Goal: Find specific page/section: Find specific page/section

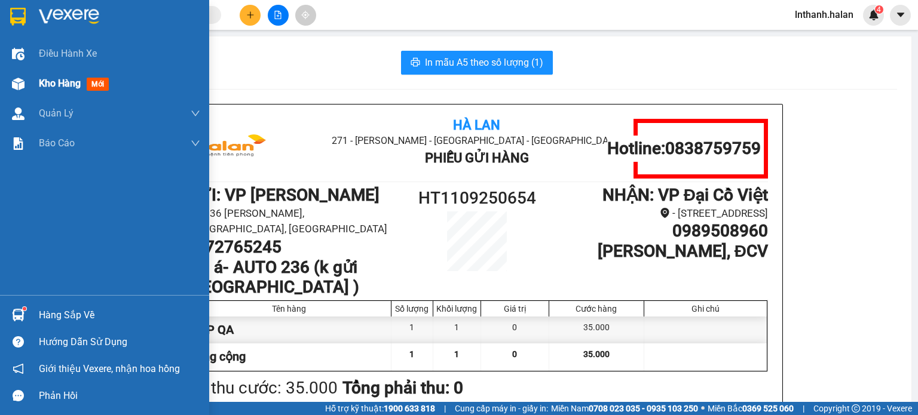
click at [79, 83] on span "Kho hàng" at bounding box center [60, 83] width 42 height 11
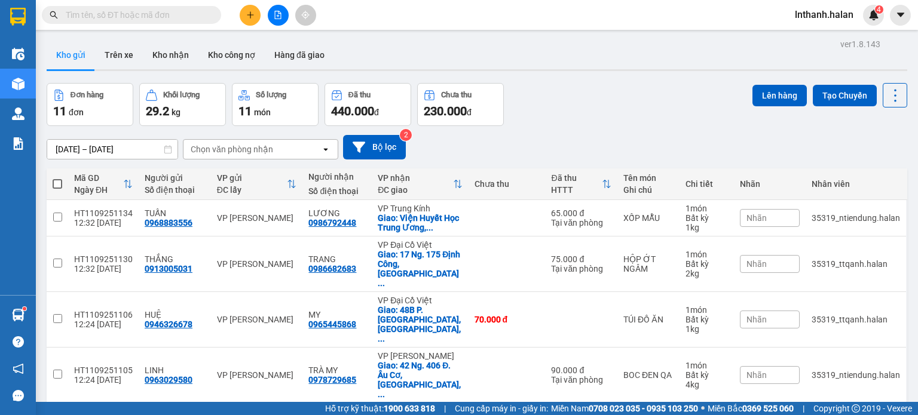
click at [264, 150] on div "Chọn văn phòng nhận" at bounding box center [232, 149] width 82 height 12
type input "bk"
click at [255, 183] on div "VP Bắc Kạn" at bounding box center [260, 175] width 155 height 22
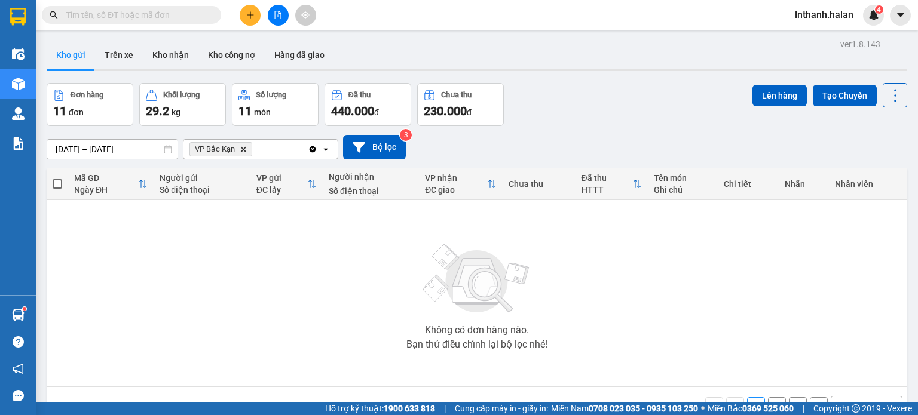
click at [315, 149] on icon "Clear all" at bounding box center [313, 149] width 7 height 7
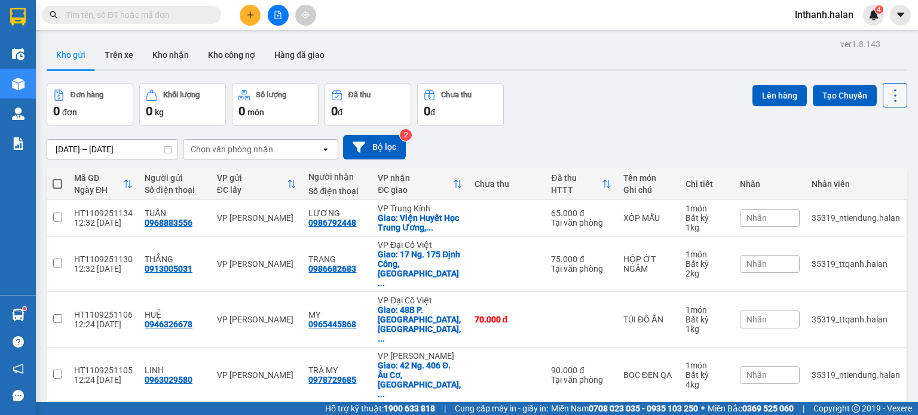
click at [887, 93] on icon at bounding box center [895, 95] width 17 height 17
click at [877, 178] on li "Làm mới" at bounding box center [864, 171] width 90 height 22
click at [887, 93] on icon at bounding box center [895, 95] width 17 height 17
click at [877, 167] on span "Làm mới" at bounding box center [869, 170] width 33 height 12
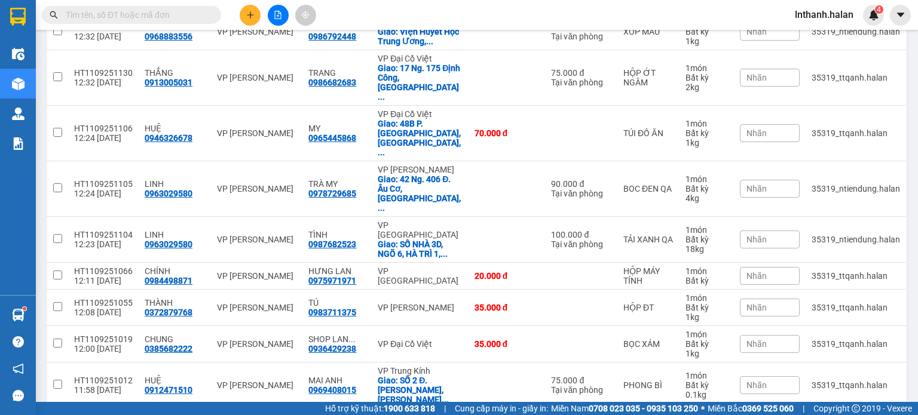
scroll to position [200, 0]
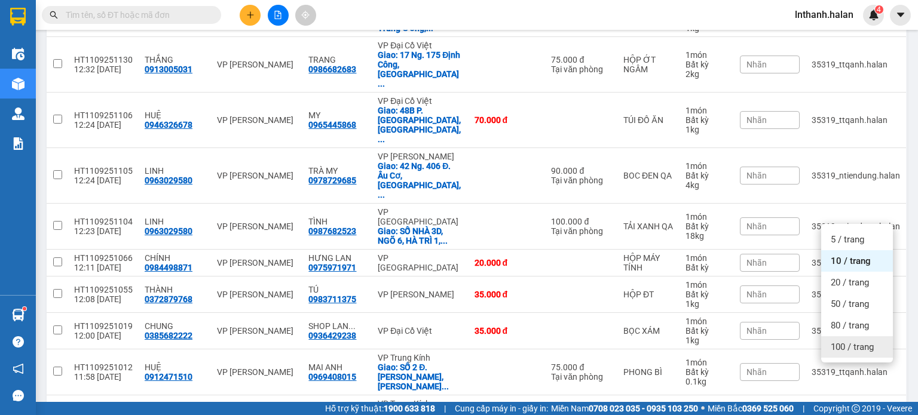
click at [844, 345] on span "100 / trang" at bounding box center [852, 347] width 43 height 12
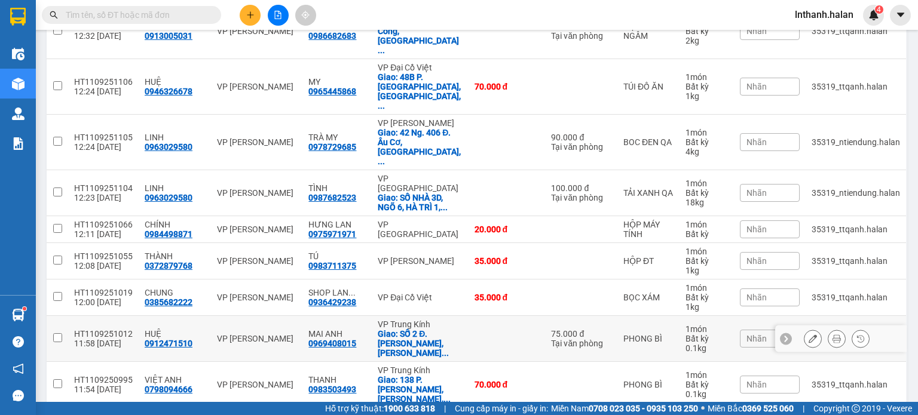
scroll to position [236, 0]
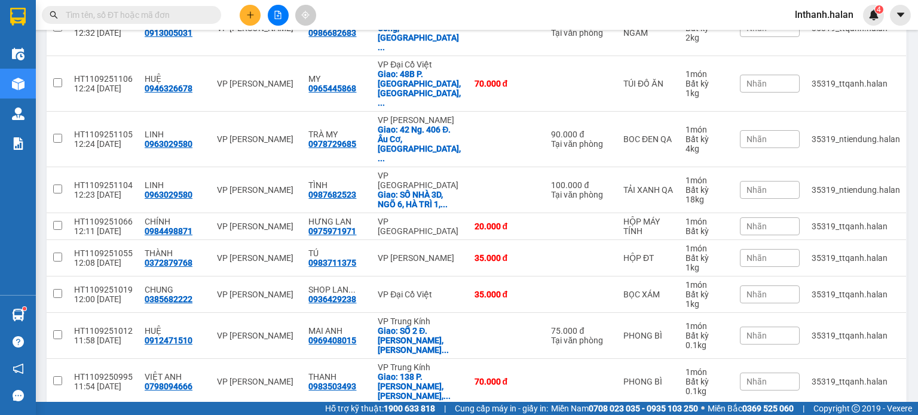
click at [183, 16] on input "text" at bounding box center [136, 14] width 141 height 13
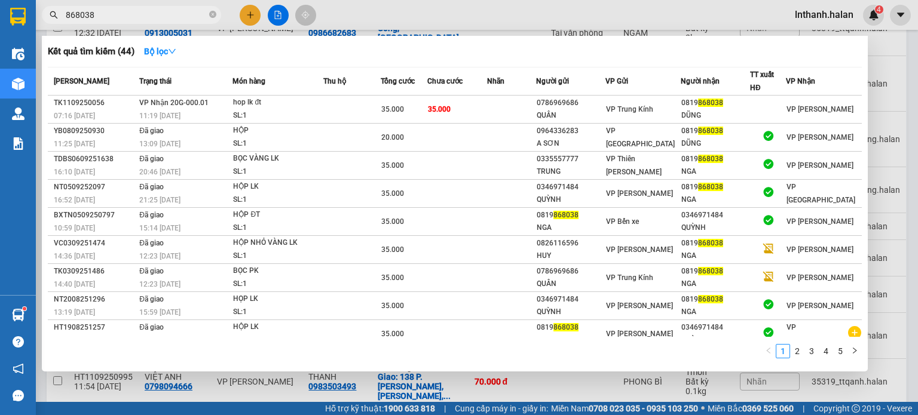
click at [156, 16] on input "868038" at bounding box center [136, 14] width 141 height 13
type input "868038"
